Goal: Book appointment/travel/reservation

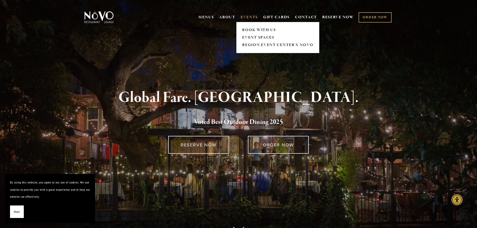
click at [247, 18] on link "EVENTS" at bounding box center [249, 17] width 17 height 5
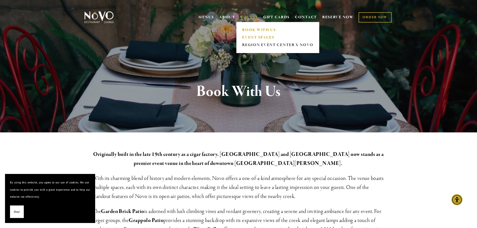
click at [249, 37] on link "EVENT SPACES" at bounding box center [278, 38] width 74 height 8
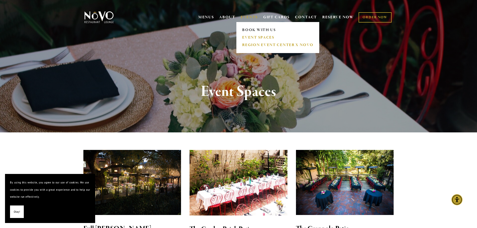
click at [257, 43] on link "REGION EVENT CENTER x NOVO" at bounding box center [278, 45] width 74 height 8
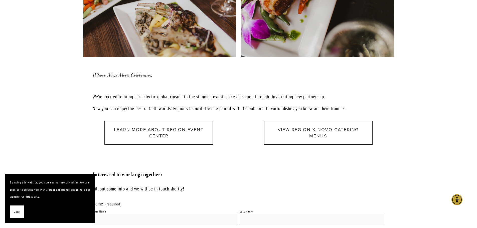
scroll to position [551, 0]
